Goal: Information Seeking & Learning: Find specific fact

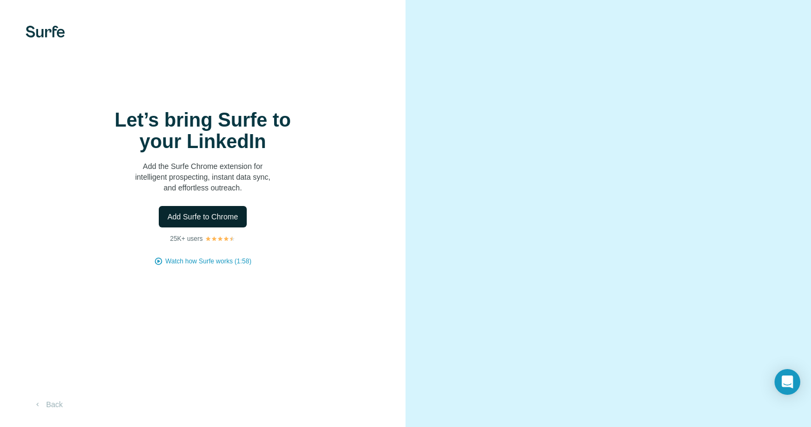
click at [226, 219] on span "Add Surfe to Chrome" at bounding box center [202, 216] width 71 height 11
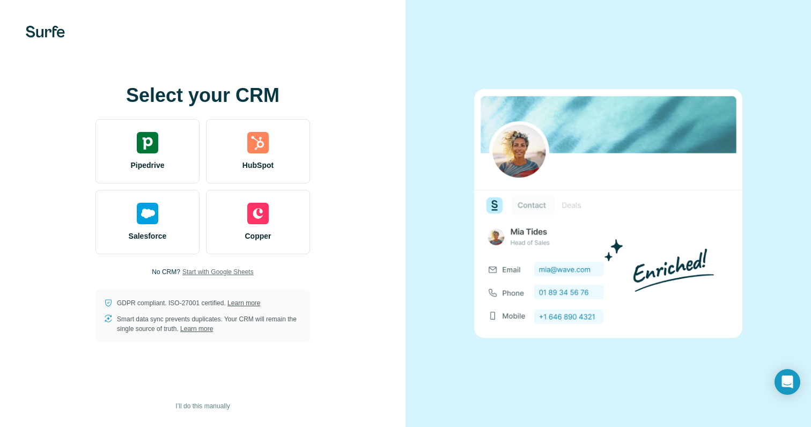
click at [215, 271] on span "Start with Google Sheets" at bounding box center [217, 272] width 71 height 10
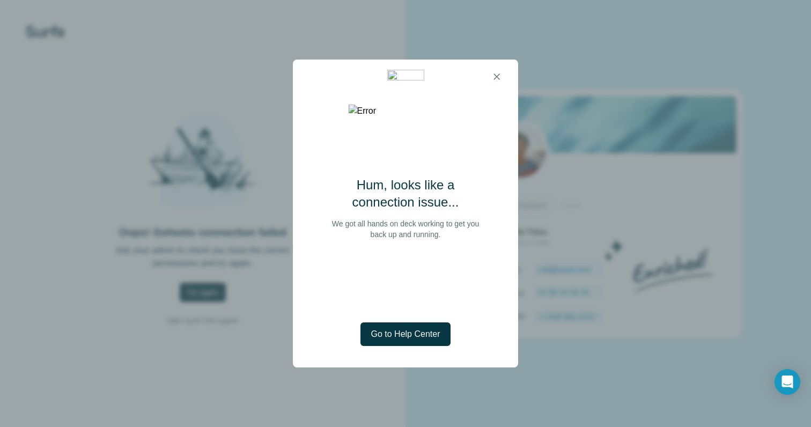
drag, startPoint x: 495, startPoint y: 72, endPoint x: 454, endPoint y: 234, distance: 166.6
click at [453, 233] on dialog "Hum, looks like a connection issue... We got all hands on deck working to get y…" at bounding box center [405, 214] width 225 height 308
click at [497, 88] on div at bounding box center [405, 77] width 204 height 34
click at [500, 76] on icon "button" at bounding box center [496, 76] width 11 height 11
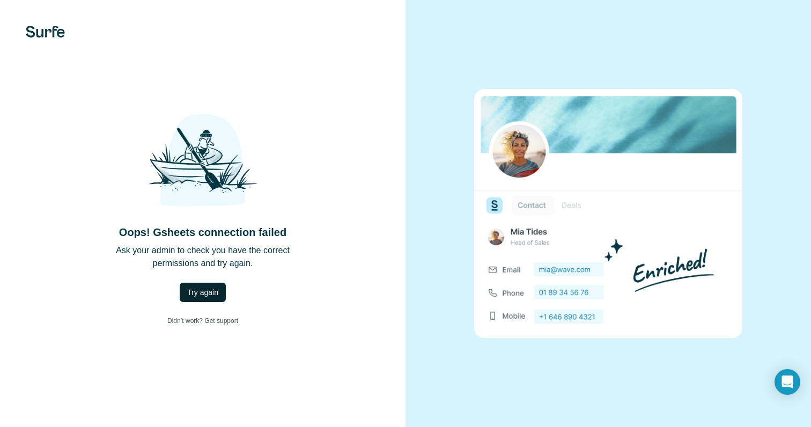
click at [213, 291] on span "Try again" at bounding box center [202, 292] width 31 height 11
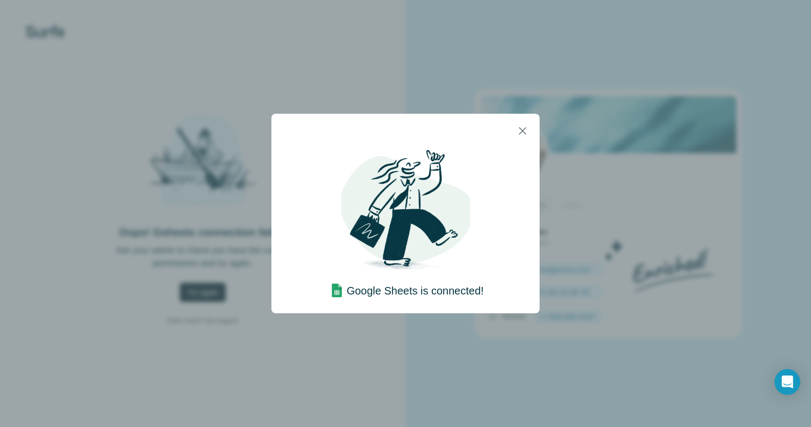
click at [451, 277] on div "Google Sheets is connected!" at bounding box center [405, 289] width 157 height 24
click at [448, 286] on h4 "Google Sheets is connected!" at bounding box center [414, 290] width 137 height 15
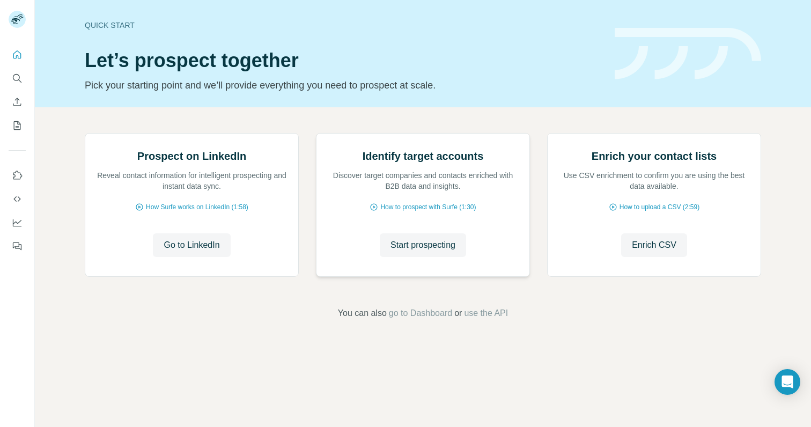
scroll to position [36, 0]
click at [215, 251] on span "Go to LinkedIn" at bounding box center [192, 245] width 56 height 13
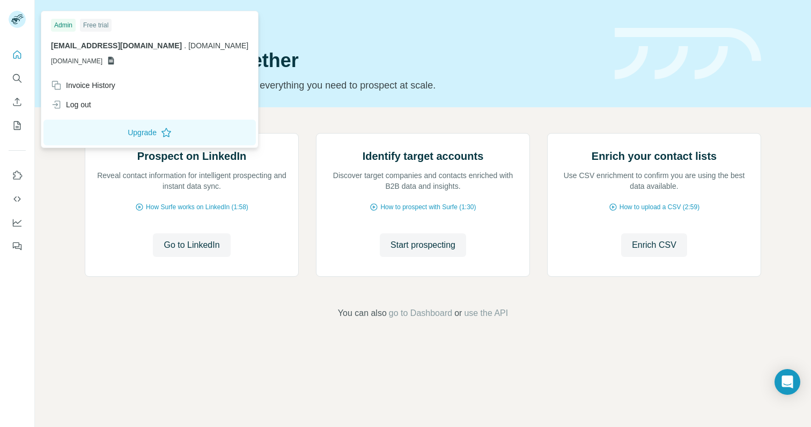
drag, startPoint x: 19, startPoint y: 13, endPoint x: 17, endPoint y: 48, distance: 35.4
click at [17, 48] on div at bounding box center [17, 213] width 35 height 427
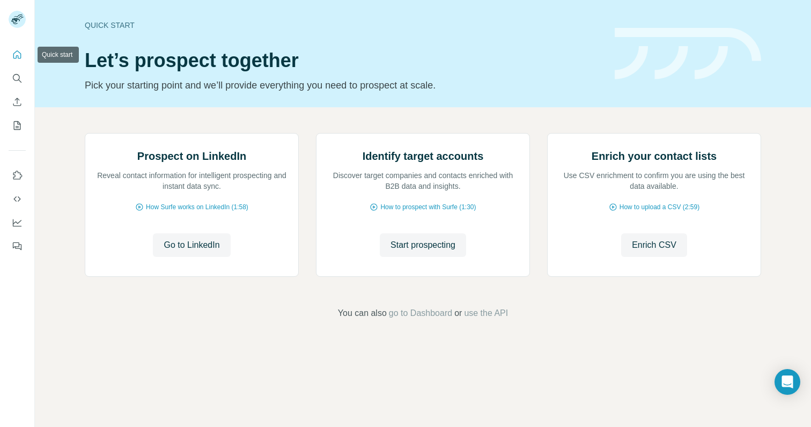
click at [17, 53] on icon "Quick start" at bounding box center [17, 54] width 11 height 11
click at [21, 87] on button "Search" at bounding box center [17, 78] width 17 height 19
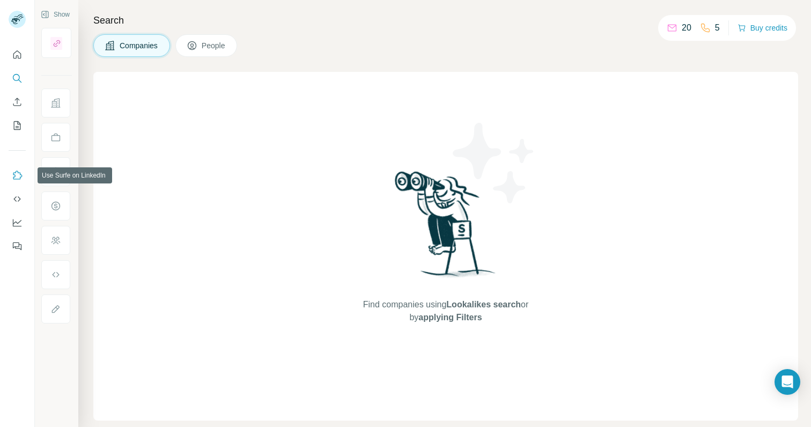
click at [23, 176] on button "Use Surfe on LinkedIn" at bounding box center [17, 175] width 17 height 19
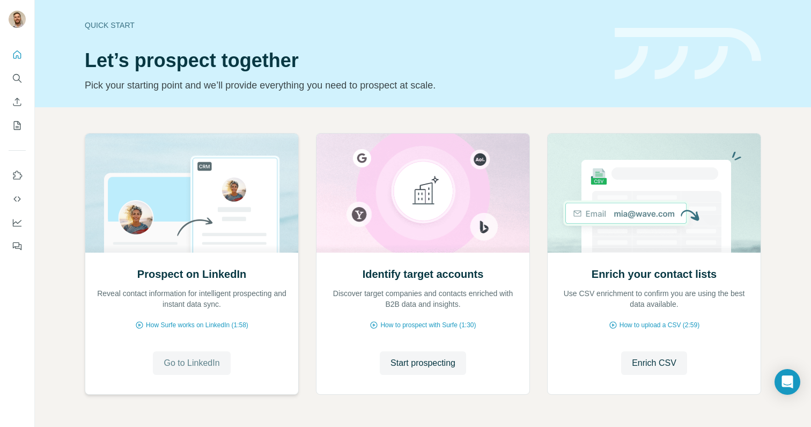
click at [206, 354] on button "Go to LinkedIn" at bounding box center [191, 363] width 77 height 24
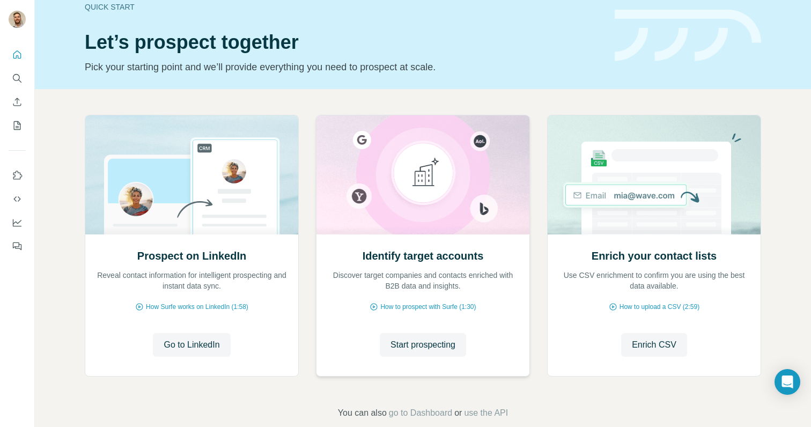
scroll to position [36, 0]
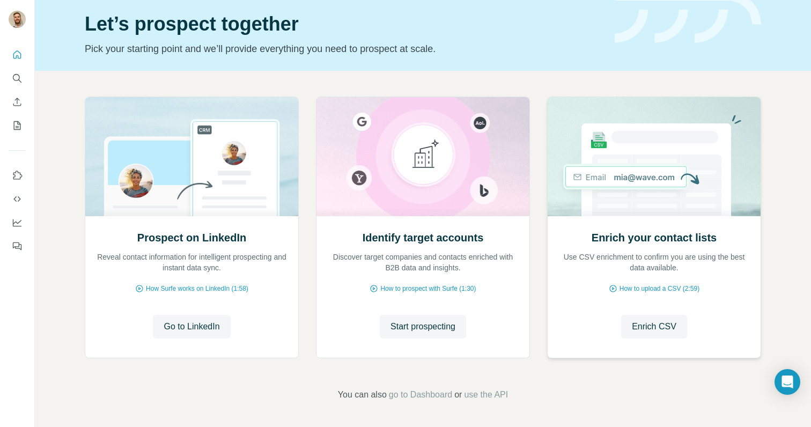
click at [641, 313] on div "Enrich your contact lists Use CSV enrichment to confirm you are using the best …" at bounding box center [653, 286] width 213 height 143
click at [641, 324] on span "Enrich CSV" at bounding box center [653, 326] width 44 height 13
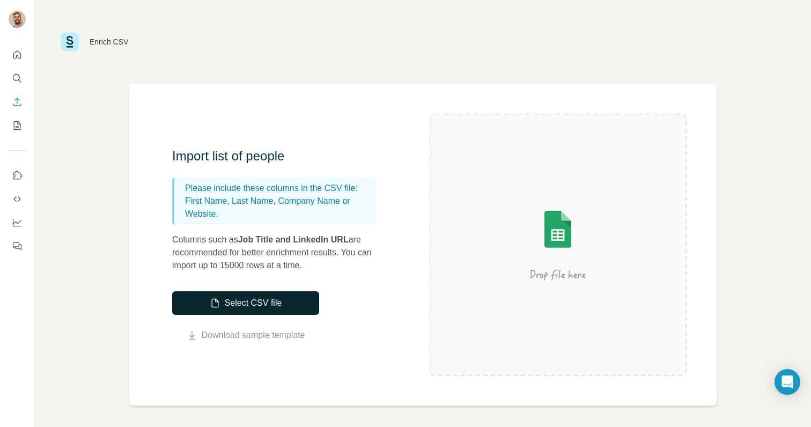
click at [296, 299] on button "Select CSV file" at bounding box center [245, 303] width 147 height 24
click at [16, 92] on nav at bounding box center [17, 90] width 17 height 90
click at [19, 108] on button "Enrich CSV" at bounding box center [17, 101] width 17 height 19
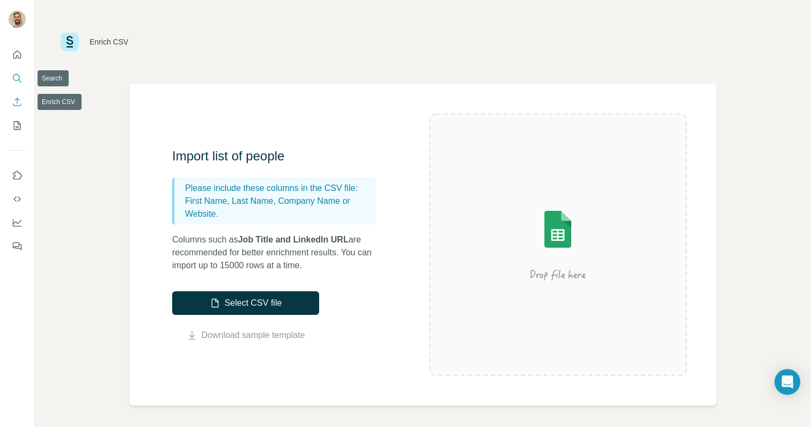
click at [18, 80] on icon "Search" at bounding box center [16, 77] width 7 height 7
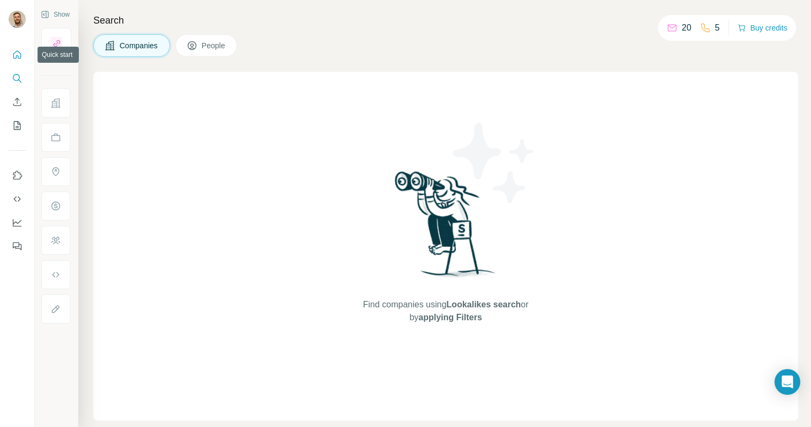
click at [23, 53] on button "Quick start" at bounding box center [17, 54] width 17 height 19
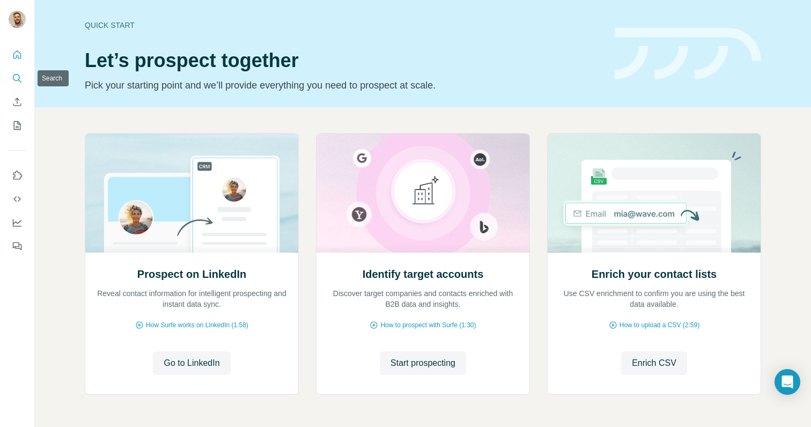
click at [18, 75] on icon "Search" at bounding box center [16, 77] width 7 height 7
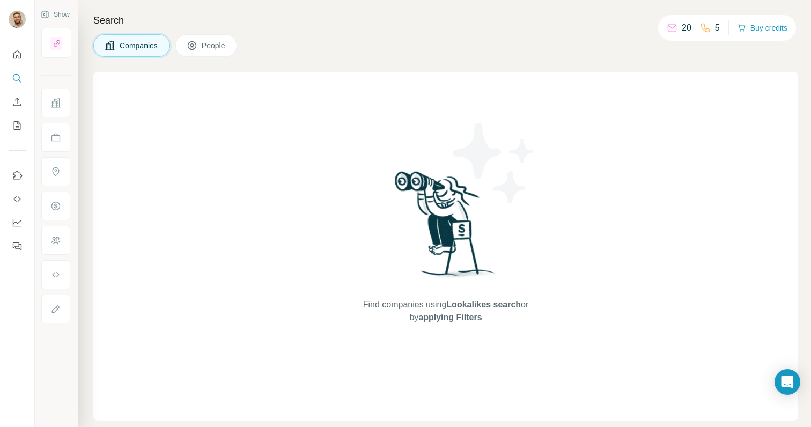
click at [202, 39] on button "People" at bounding box center [206, 45] width 62 height 23
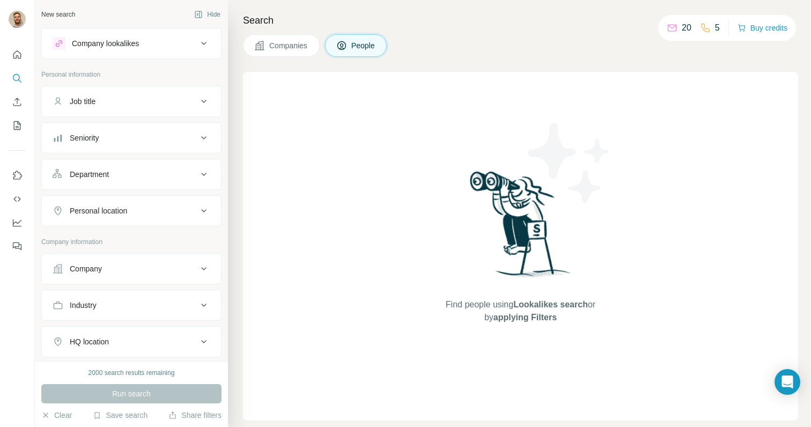
click at [142, 101] on div "Job title" at bounding box center [125, 101] width 145 height 11
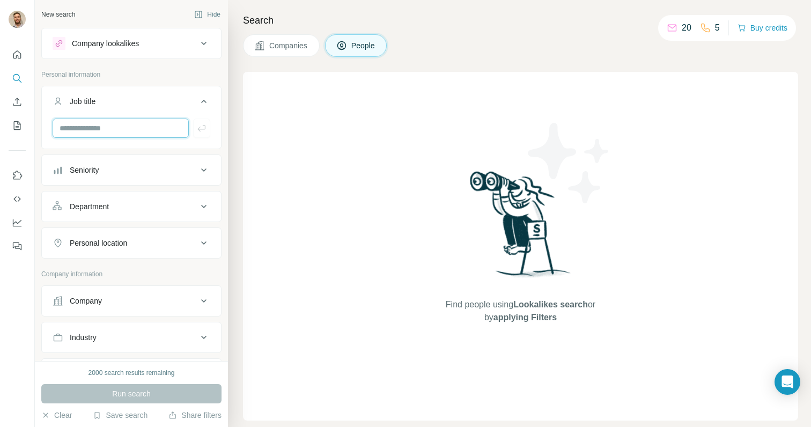
click at [130, 125] on input "text" at bounding box center [121, 127] width 136 height 19
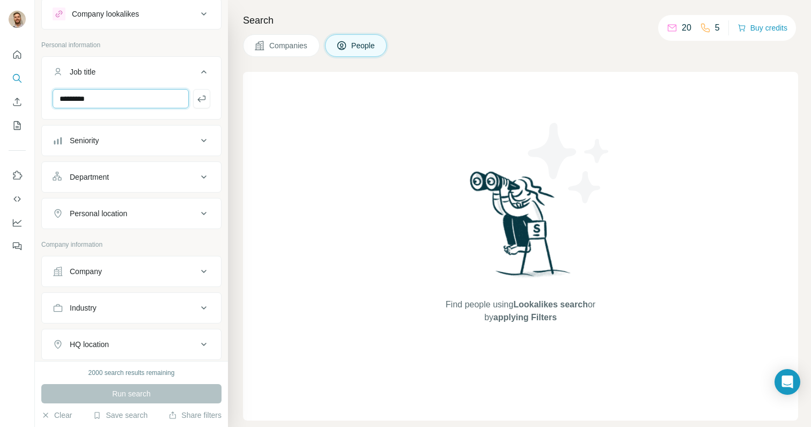
scroll to position [8, 0]
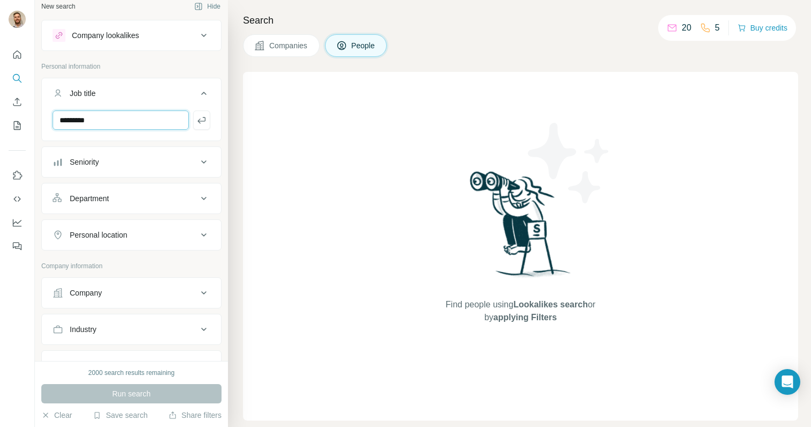
type input "********"
click at [146, 392] on div "Run search" at bounding box center [131, 393] width 180 height 19
click at [162, 236] on div "Personal location" at bounding box center [125, 234] width 145 height 11
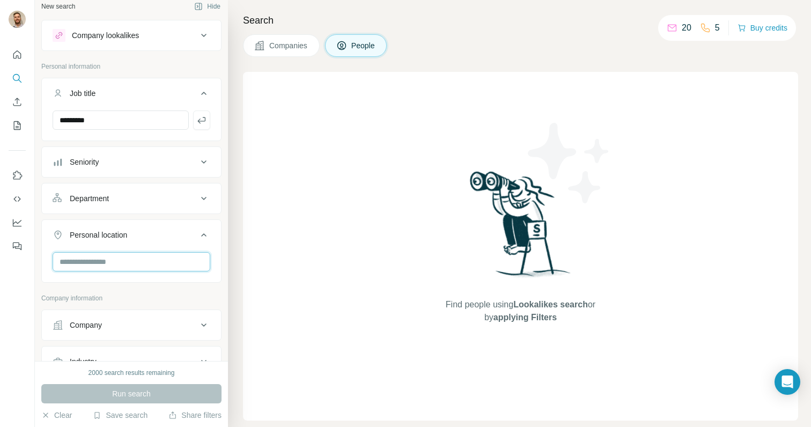
click at [139, 269] on input "text" at bounding box center [132, 261] width 158 height 19
type input "*"
type input "******"
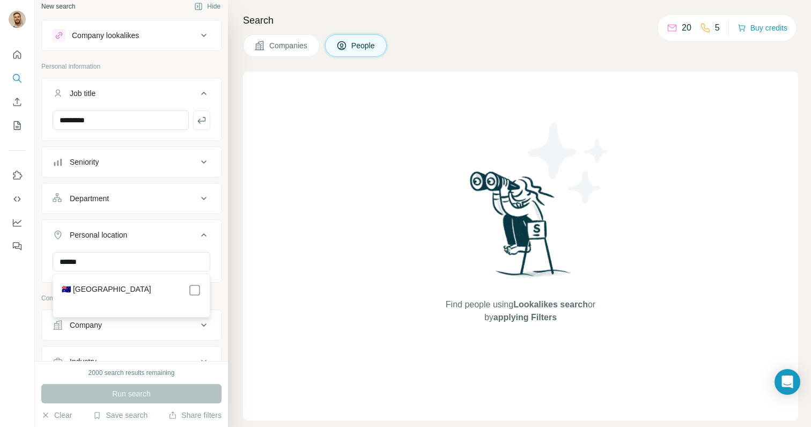
click at [154, 289] on div "🇦🇺 Australia" at bounding box center [131, 290] width 139 height 13
click at [193, 303] on section "🇦🇺 Australia" at bounding box center [128, 296] width 146 height 24
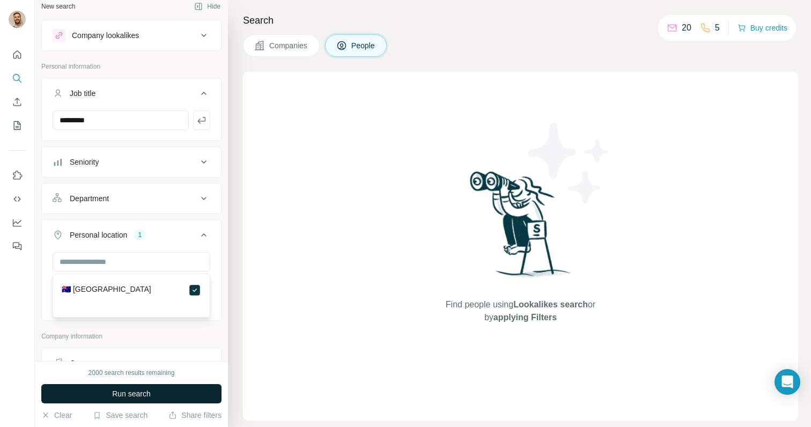
click at [161, 389] on button "Run search" at bounding box center [131, 393] width 180 height 19
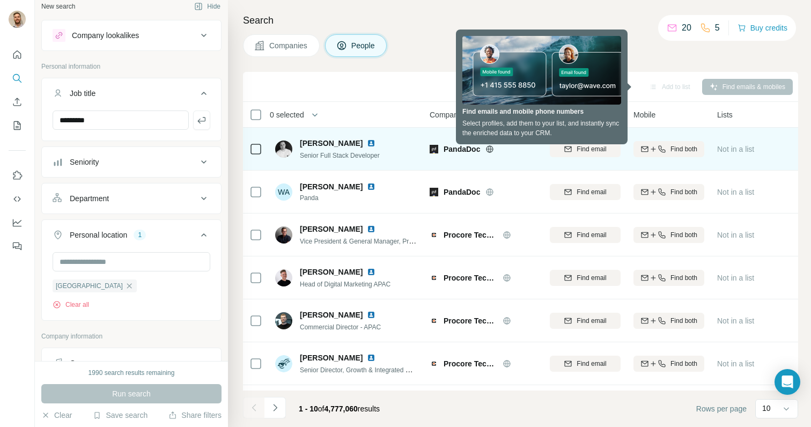
click at [367, 156] on span "Senior Full Stack Developer" at bounding box center [340, 156] width 80 height 8
click at [322, 142] on span "Serhii Sokol" at bounding box center [331, 143] width 63 height 11
click at [374, 146] on div "Serhii Sokol" at bounding box center [344, 143] width 88 height 11
click at [352, 154] on span "Senior Full Stack Developer" at bounding box center [340, 156] width 80 height 8
click at [309, 142] on span "Serhii Sokol" at bounding box center [331, 143] width 63 height 11
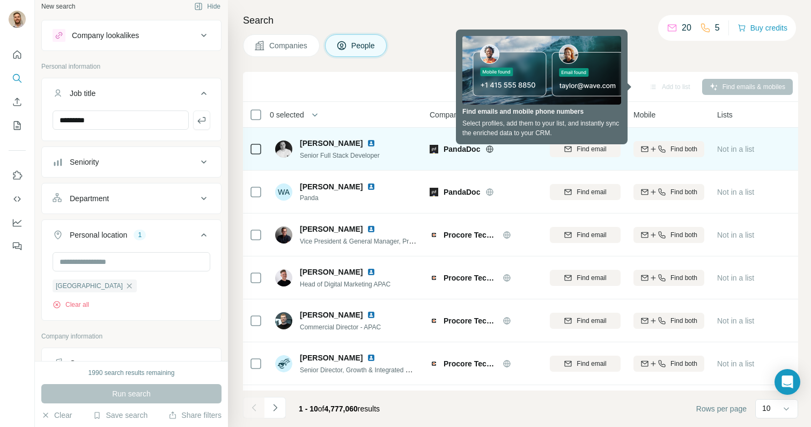
click at [436, 142] on div "PandaDoc" at bounding box center [482, 148] width 107 height 29
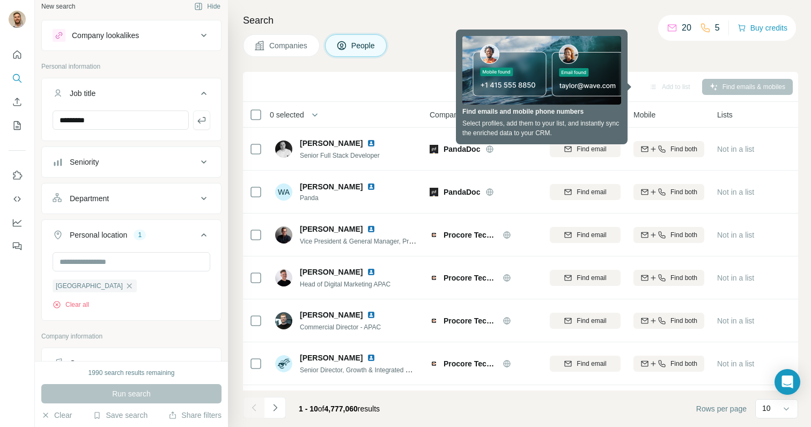
click at [756, 69] on div "Search Companies People Add to list Find emails & mobiles 0 selected People Com…" at bounding box center [519, 213] width 583 height 427
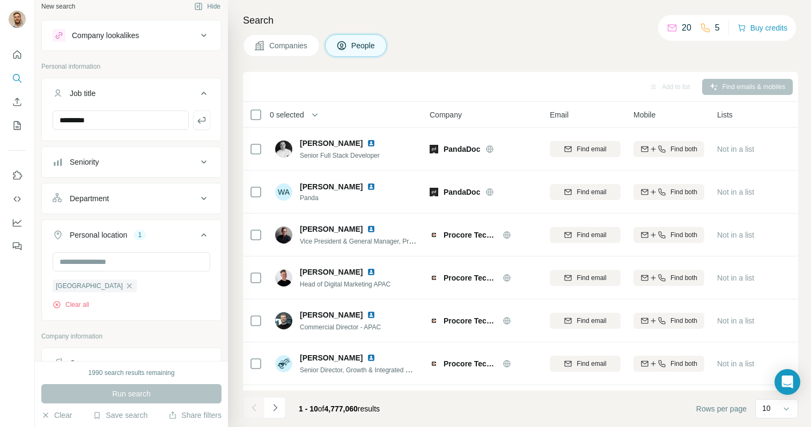
click at [741, 96] on div "Add to list Find emails & mobiles" at bounding box center [520, 87] width 555 height 30
